Goal: Transaction & Acquisition: Purchase product/service

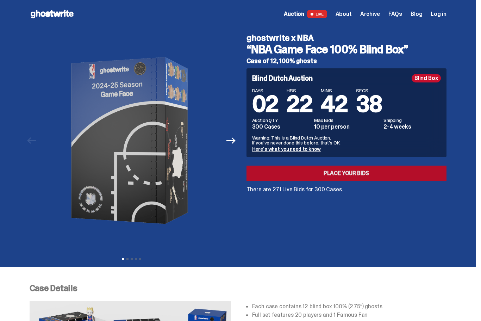
click at [333, 172] on link "Place your Bids" at bounding box center [346, 172] width 200 height 15
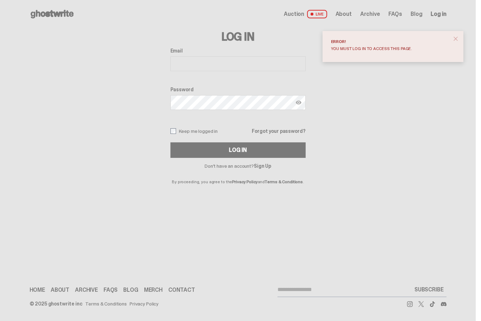
type input "**********"
click at [240, 150] on button "Log In" at bounding box center [237, 149] width 135 height 15
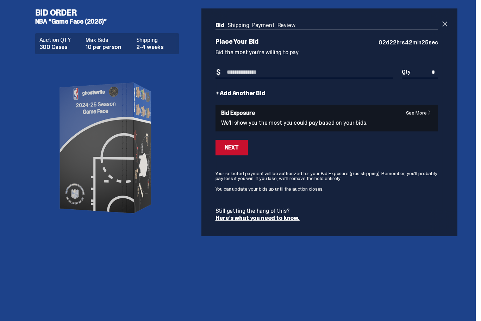
click at [415, 111] on link "See More" at bounding box center [420, 112] width 29 height 5
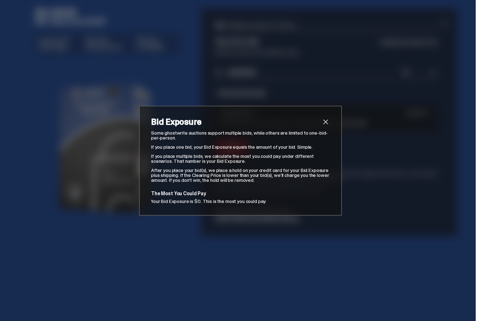
click at [328, 122] on span "close" at bounding box center [325, 122] width 8 height 8
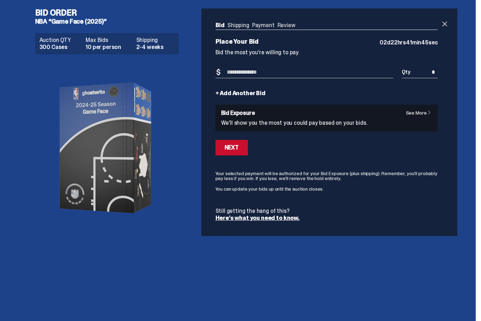
click at [281, 76] on input "Bid Amount" at bounding box center [304, 73] width 178 height 12
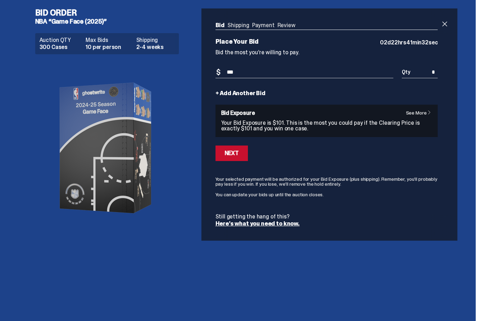
type input "***"
click at [254, 95] on link "+ Add Another Bid" at bounding box center [240, 93] width 50 height 6
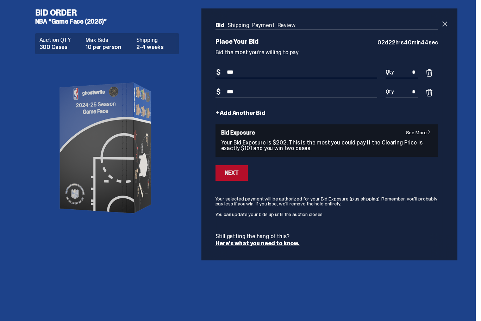
type input "***"
click at [234, 175] on div "Next" at bounding box center [232, 173] width 14 height 6
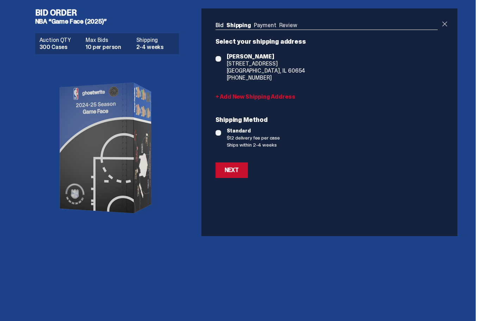
click at [446, 22] on span at bounding box center [444, 24] width 8 height 8
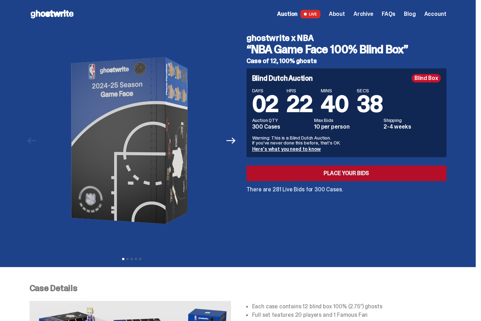
click at [343, 177] on link "Place your Bids" at bounding box center [346, 172] width 200 height 15
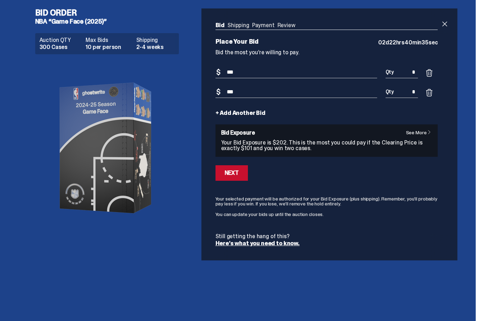
click at [246, 113] on link "+ Add Another Bid" at bounding box center [240, 113] width 50 height 6
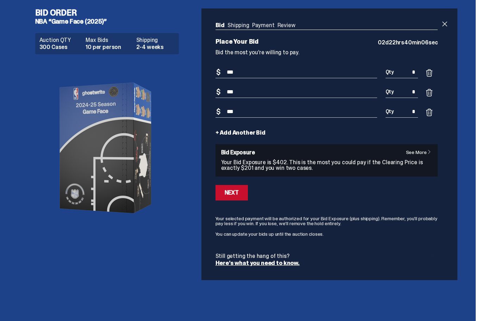
type input "***"
click at [242, 130] on link "+ Add Another Bid" at bounding box center [240, 133] width 50 height 6
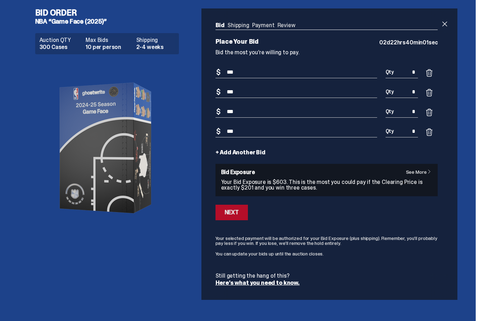
type input "***"
click at [239, 210] on div "Next" at bounding box center [232, 213] width 14 height 6
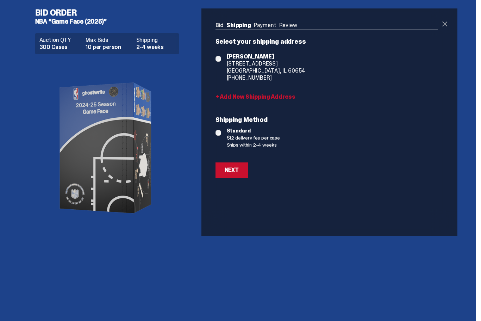
click at [446, 22] on span at bounding box center [444, 24] width 8 height 8
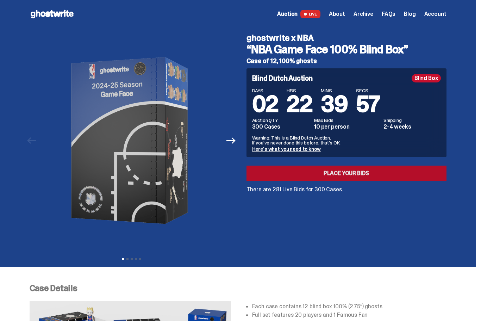
click at [340, 174] on link "Place your Bids" at bounding box center [346, 172] width 200 height 15
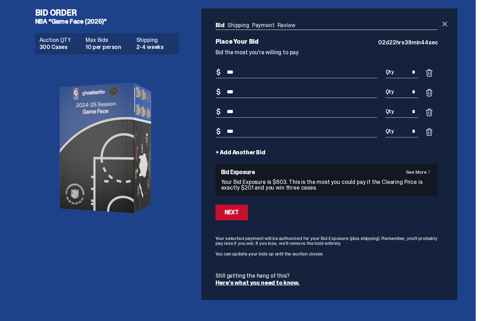
click at [419, 171] on link "See More" at bounding box center [420, 171] width 29 height 5
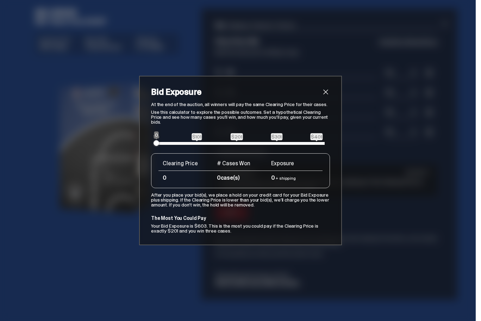
click at [197, 137] on span "$101" at bounding box center [197, 136] width 10 height 7
click at [197, 143] on span at bounding box center [197, 143] width 0 height 3
click at [278, 179] on td "$0 + shipping" at bounding box center [295, 178] width 56 height 14
click at [179, 177] on td "$0" at bounding box center [185, 178] width 54 height 14
click at [270, 177] on td "$0 + shipping" at bounding box center [295, 178] width 56 height 14
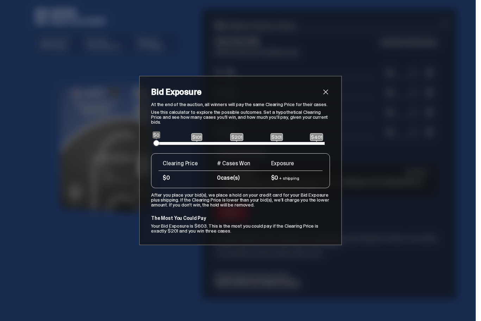
click at [235, 137] on span "$201" at bounding box center [236, 137] width 13 height 8
click at [238, 142] on div "$0 $101 $201 $301 $401 $0" at bounding box center [240, 143] width 168 height 3
drag, startPoint x: 157, startPoint y: 144, endPoint x: 176, endPoint y: 143, distance: 19.4
click at [176, 143] on span at bounding box center [176, 143] width 6 height 6
click at [326, 93] on span "close" at bounding box center [325, 92] width 8 height 8
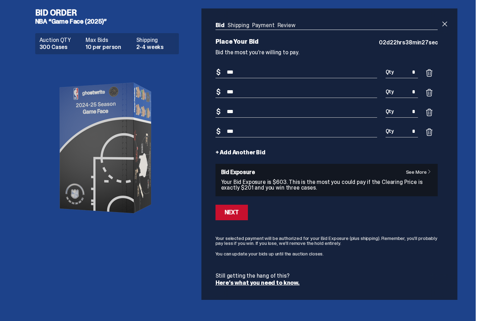
click at [433, 133] on span at bounding box center [429, 132] width 8 height 8
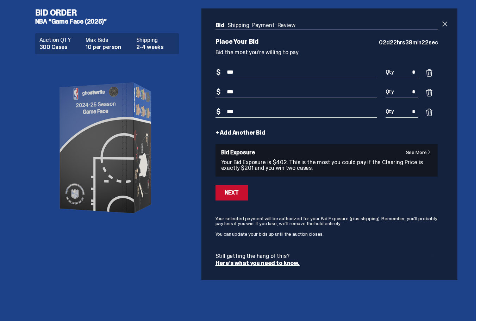
click at [433, 91] on span at bounding box center [429, 92] width 8 height 8
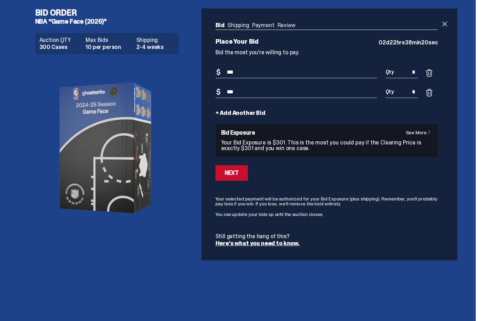
click at [432, 71] on span at bounding box center [429, 73] width 8 height 8
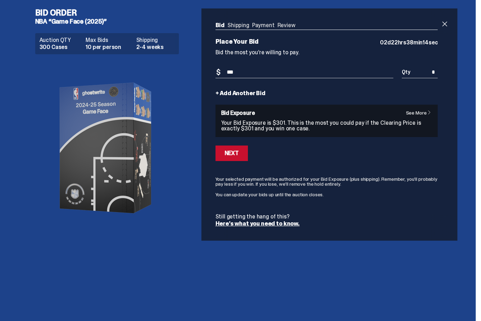
click at [419, 115] on link "See More" at bounding box center [420, 112] width 29 height 5
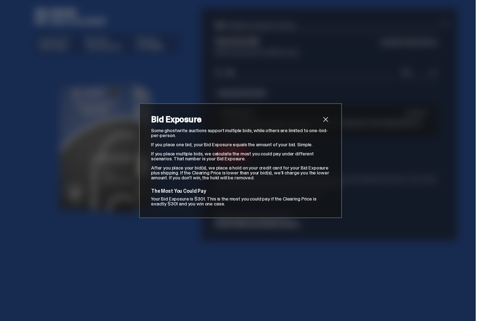
click at [326, 117] on span "close" at bounding box center [325, 119] width 8 height 8
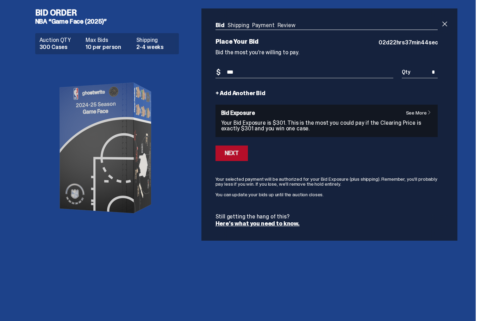
click at [237, 157] on button "Next" at bounding box center [231, 152] width 32 height 15
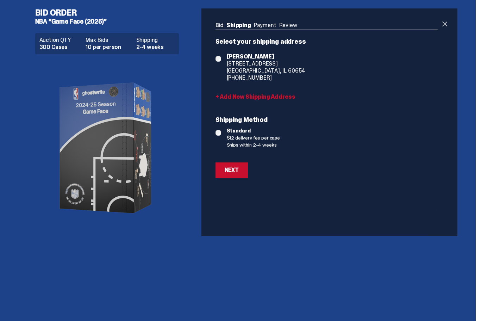
click at [231, 170] on div "Next" at bounding box center [232, 170] width 14 height 6
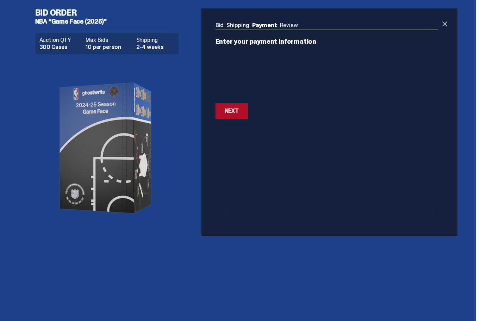
click at [239, 109] on div "Next" at bounding box center [232, 111] width 14 height 6
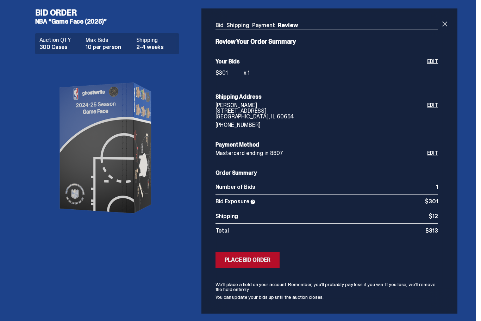
click at [254, 258] on div "Place Bid Order" at bounding box center [248, 260] width 46 height 6
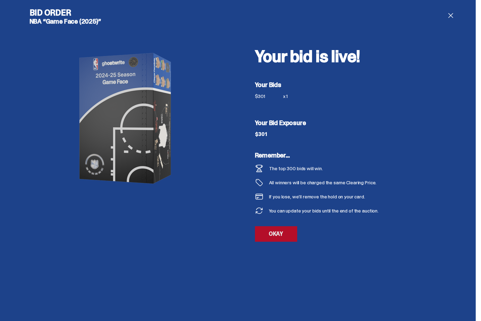
click at [275, 237] on link "OKAY" at bounding box center [276, 233] width 42 height 15
click at [454, 17] on span at bounding box center [450, 15] width 8 height 8
